Goal: Transaction & Acquisition: Purchase product/service

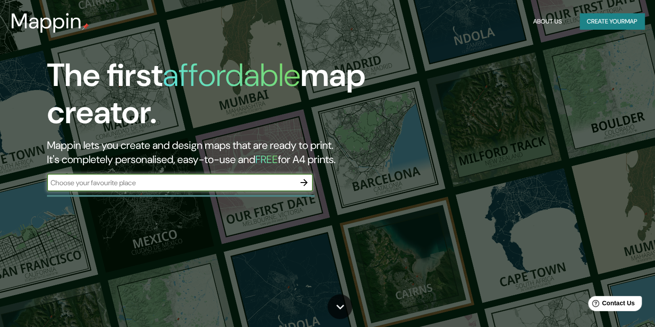
click at [214, 180] on input "text" at bounding box center [171, 183] width 248 height 10
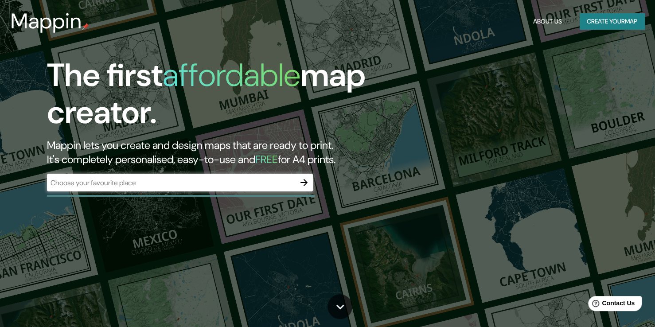
drag, startPoint x: 166, startPoint y: 201, endPoint x: 162, endPoint y: 201, distance: 4.5
click at [162, 201] on div "The first affordable map creator. Mappin lets you create and design maps that a…" at bounding box center [327, 163] width 655 height 327
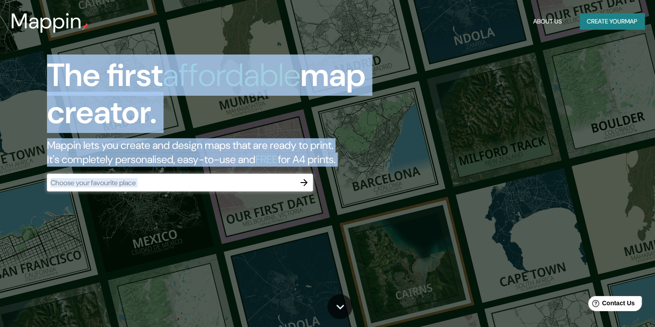
drag, startPoint x: 145, startPoint y: 200, endPoint x: 169, endPoint y: 199, distance: 24.4
click at [143, 199] on div "The first affordable map creator. Mappin lets you create and design maps that a…" at bounding box center [327, 163] width 655 height 327
click at [304, 190] on button "button" at bounding box center [304, 183] width 18 height 18
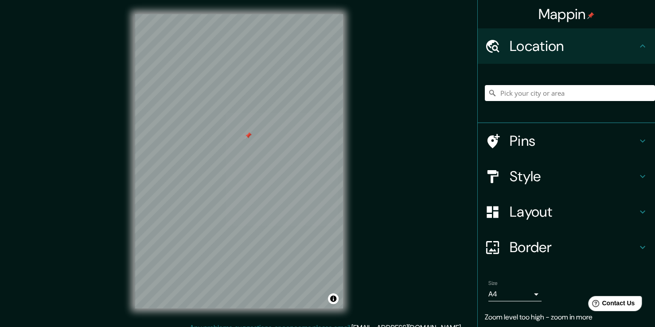
click at [249, 136] on div at bounding box center [248, 135] width 7 height 7
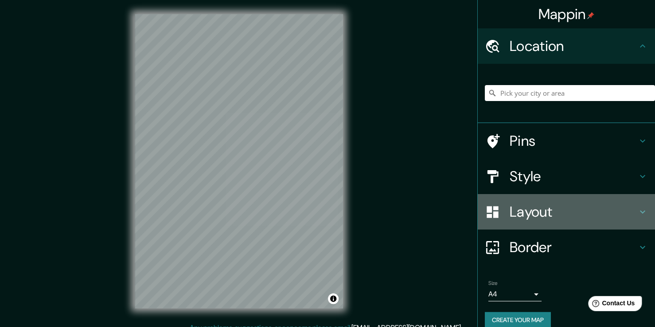
click at [544, 210] on h4 "Layout" at bounding box center [574, 212] width 128 height 18
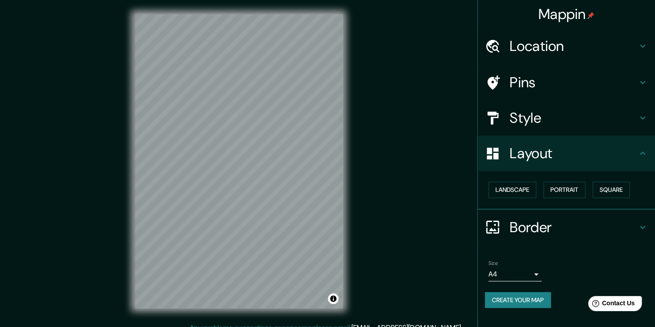
click at [593, 198] on div "Landscape [GEOGRAPHIC_DATA]" at bounding box center [570, 189] width 170 height 23
click at [598, 195] on button "Square" at bounding box center [610, 190] width 37 height 16
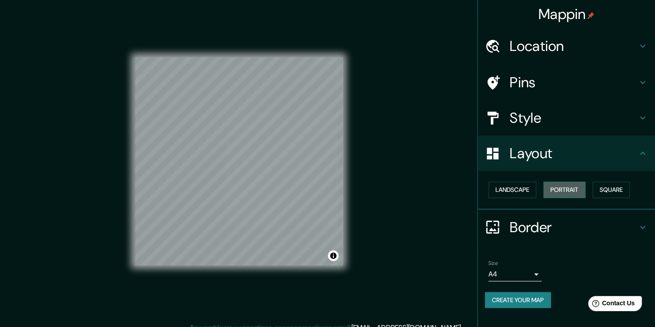
click at [569, 188] on button "Portrait" at bounding box center [564, 190] width 42 height 16
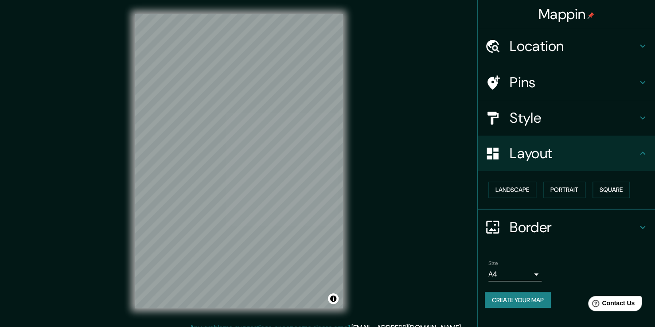
click at [538, 188] on div "Landscape [GEOGRAPHIC_DATA]" at bounding box center [570, 189] width 170 height 23
click at [529, 191] on button "Landscape" at bounding box center [512, 190] width 48 height 16
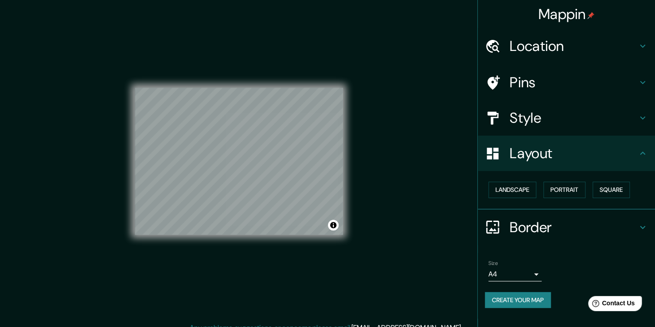
click at [533, 267] on body "Mappin Location Pins Style Layout Landscape Portrait Square Border Choose a bor…" at bounding box center [327, 163] width 655 height 327
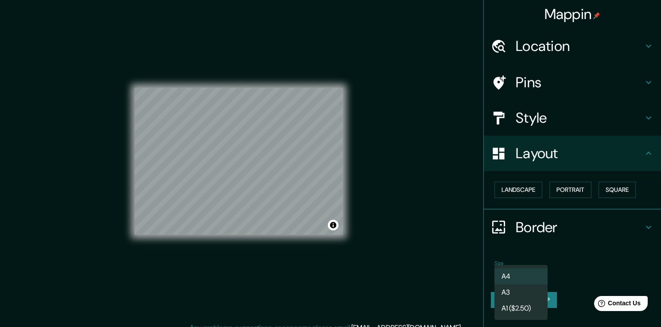
click at [533, 291] on li "A3" at bounding box center [521, 292] width 53 height 16
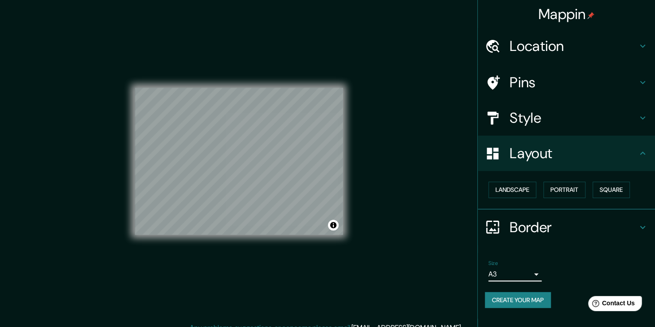
click at [530, 273] on body "Mappin Location Pins Style Layout Landscape Portrait Square Border Choose a bor…" at bounding box center [327, 163] width 655 height 327
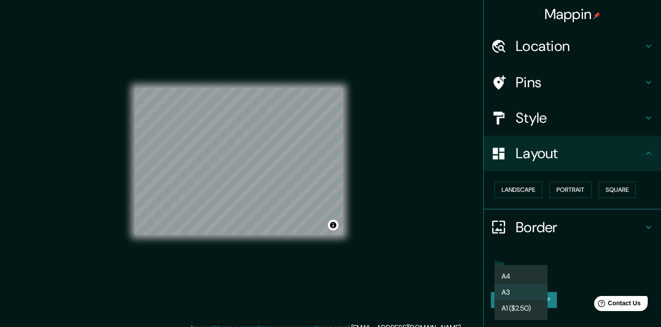
drag, startPoint x: 529, startPoint y: 294, endPoint x: 528, endPoint y: 299, distance: 5.0
click at [529, 295] on li "A3" at bounding box center [521, 292] width 53 height 16
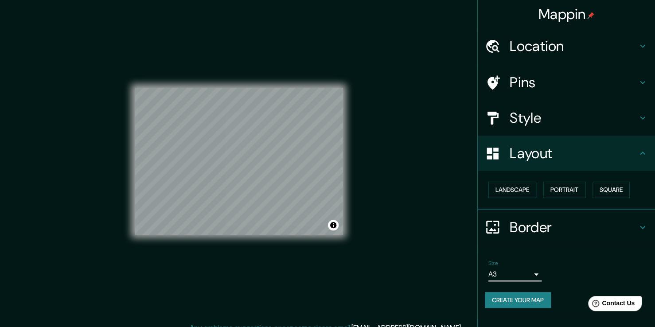
click at [533, 276] on body "Mappin Location Pins Style Layout Landscape Portrait Square Border Choose a bor…" at bounding box center [327, 163] width 655 height 327
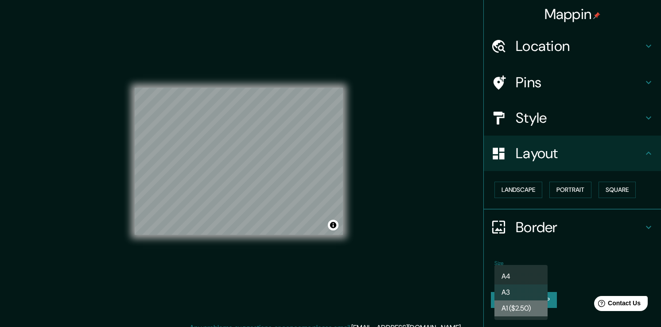
click at [529, 304] on li "A1 ($2.50)" at bounding box center [521, 308] width 53 height 16
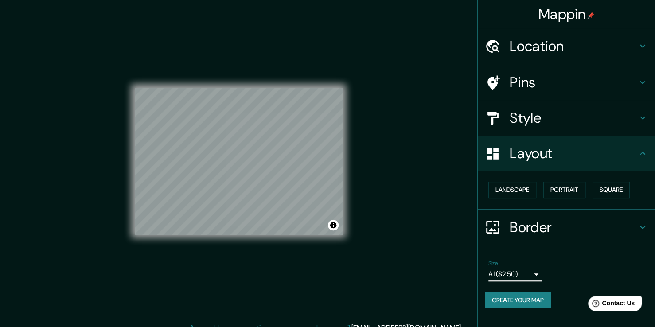
click at [528, 281] on div "Size A1 ($2.50) a3" at bounding box center [566, 271] width 163 height 28
click at [528, 275] on body "Mappin Location Pins Style Layout Landscape Portrait Square Border Choose a bor…" at bounding box center [327, 163] width 655 height 327
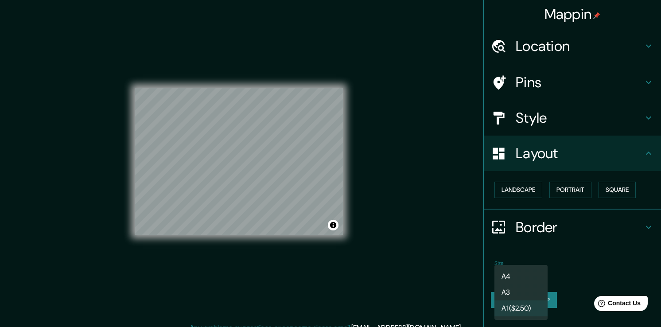
click at [534, 278] on li "A4" at bounding box center [521, 277] width 53 height 16
type input "single"
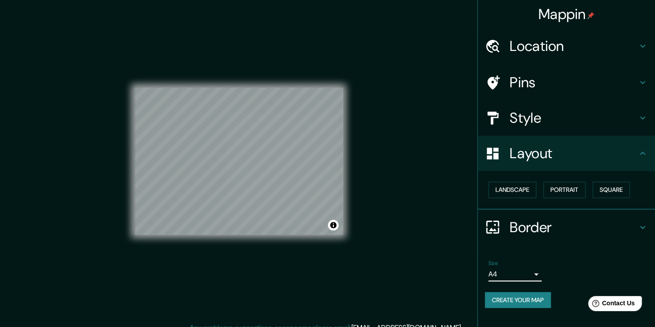
click at [569, 216] on div "Border" at bounding box center [566, 227] width 177 height 35
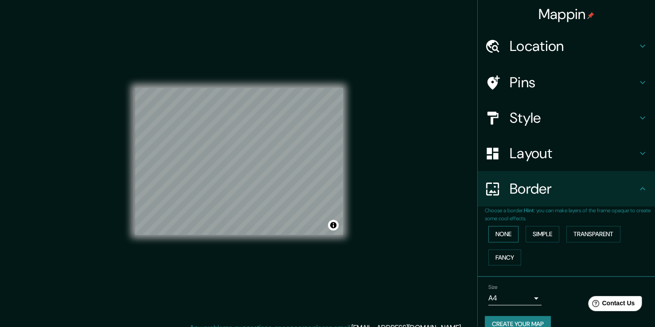
click at [489, 231] on button "None" at bounding box center [503, 234] width 30 height 16
click at [526, 232] on button "Simple" at bounding box center [543, 234] width 34 height 16
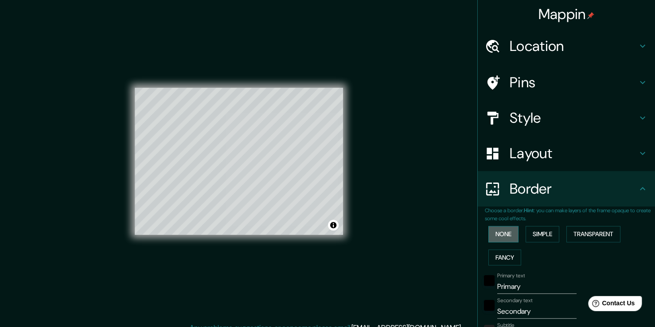
click at [508, 233] on button "None" at bounding box center [503, 234] width 30 height 16
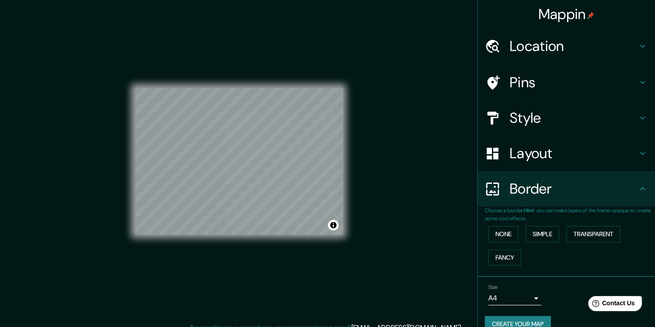
click at [547, 158] on h4 "Layout" at bounding box center [574, 153] width 128 height 18
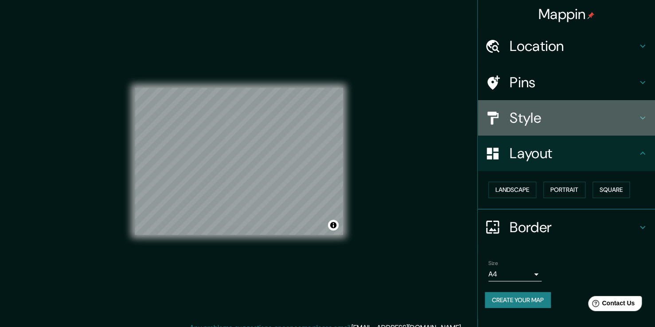
click at [549, 120] on h4 "Style" at bounding box center [574, 118] width 128 height 18
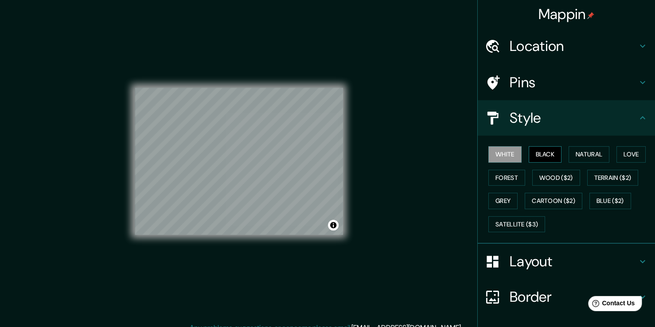
click at [550, 154] on button "Black" at bounding box center [545, 154] width 33 height 16
click at [278, 193] on div at bounding box center [278, 191] width 7 height 7
click at [274, 190] on div at bounding box center [275, 190] width 7 height 7
click at [525, 202] on button "Cartoon ($2)" at bounding box center [554, 201] width 58 height 16
click at [553, 188] on div "White Black Natural Love Forest Wood ($2) Terrain ($2) Grey Cartoon ($2) Blue (…" at bounding box center [570, 189] width 170 height 93
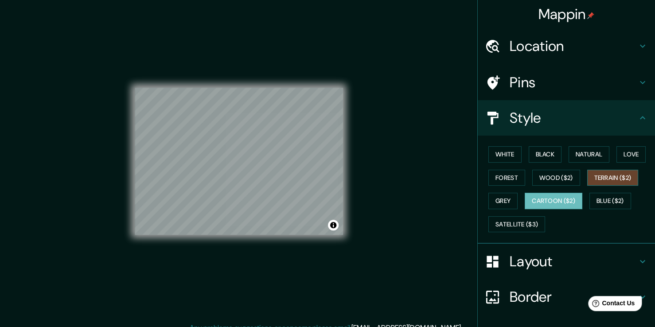
click at [609, 183] on button "Terrain ($2)" at bounding box center [612, 178] width 51 height 16
click at [548, 204] on button "Cartoon ($2)" at bounding box center [554, 201] width 58 height 16
drag, startPoint x: 513, startPoint y: 179, endPoint x: 505, endPoint y: 179, distance: 8.0
click at [505, 179] on button "Forest" at bounding box center [506, 178] width 37 height 16
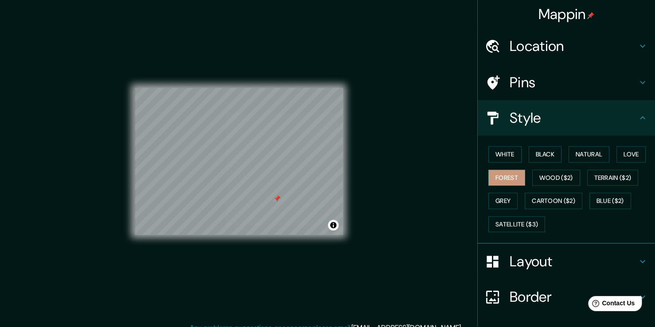
drag, startPoint x: 273, startPoint y: 195, endPoint x: 382, endPoint y: 133, distance: 125.4
click at [382, 133] on div "Mappin Location Pins Style White Black Natural Love Forest Wood ($2) Terrain ($…" at bounding box center [327, 168] width 655 height 337
click at [277, 200] on div at bounding box center [276, 198] width 7 height 7
click at [335, 227] on button "Toggle attribution" at bounding box center [333, 225] width 11 height 11
